Goal: Information Seeking & Learning: Learn about a topic

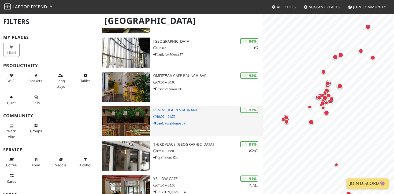
scroll to position [83, 0]
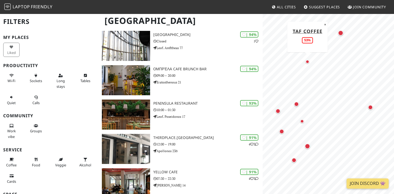
click at [306, 62] on div "Map marker" at bounding box center [307, 62] width 4 height 4
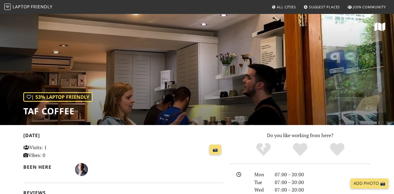
scroll to position [5, 0]
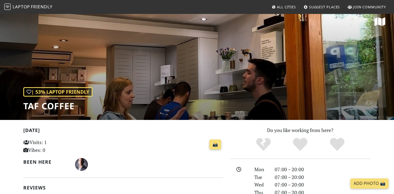
click at [306, 62] on div "| 53% Laptop Friendly Taf Coffee" at bounding box center [197, 63] width 394 height 111
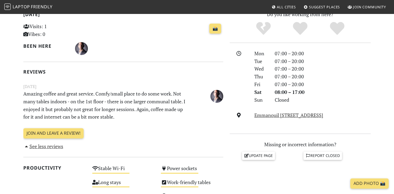
scroll to position [118, 0]
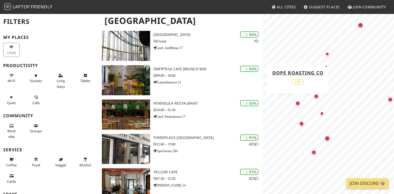
click at [297, 105] on div "Map marker" at bounding box center [297, 103] width 5 height 5
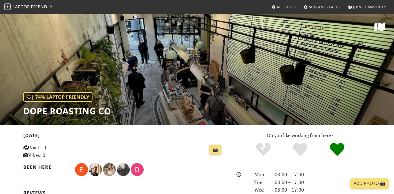
click at [298, 96] on div "| 74% Laptop Friendly Dope Roasting Co" at bounding box center [197, 68] width 394 height 111
